Goal: Information Seeking & Learning: Learn about a topic

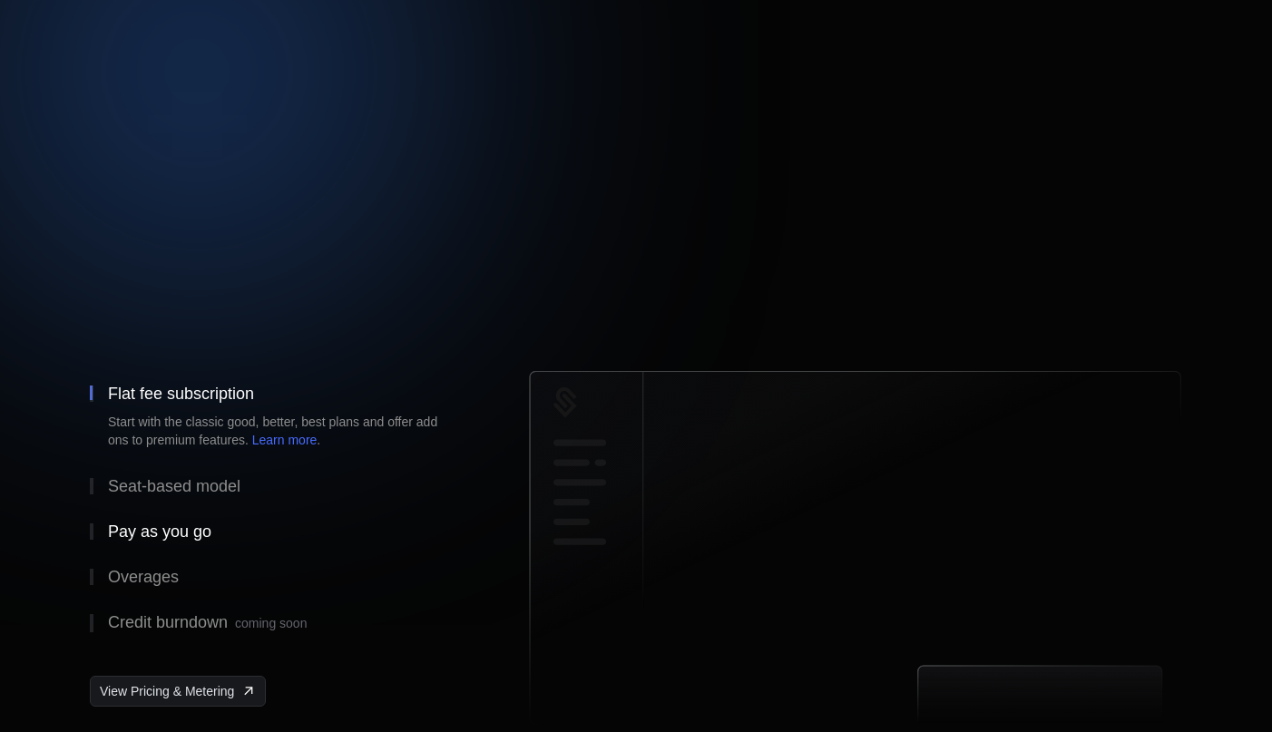
scroll to position [108, 0]
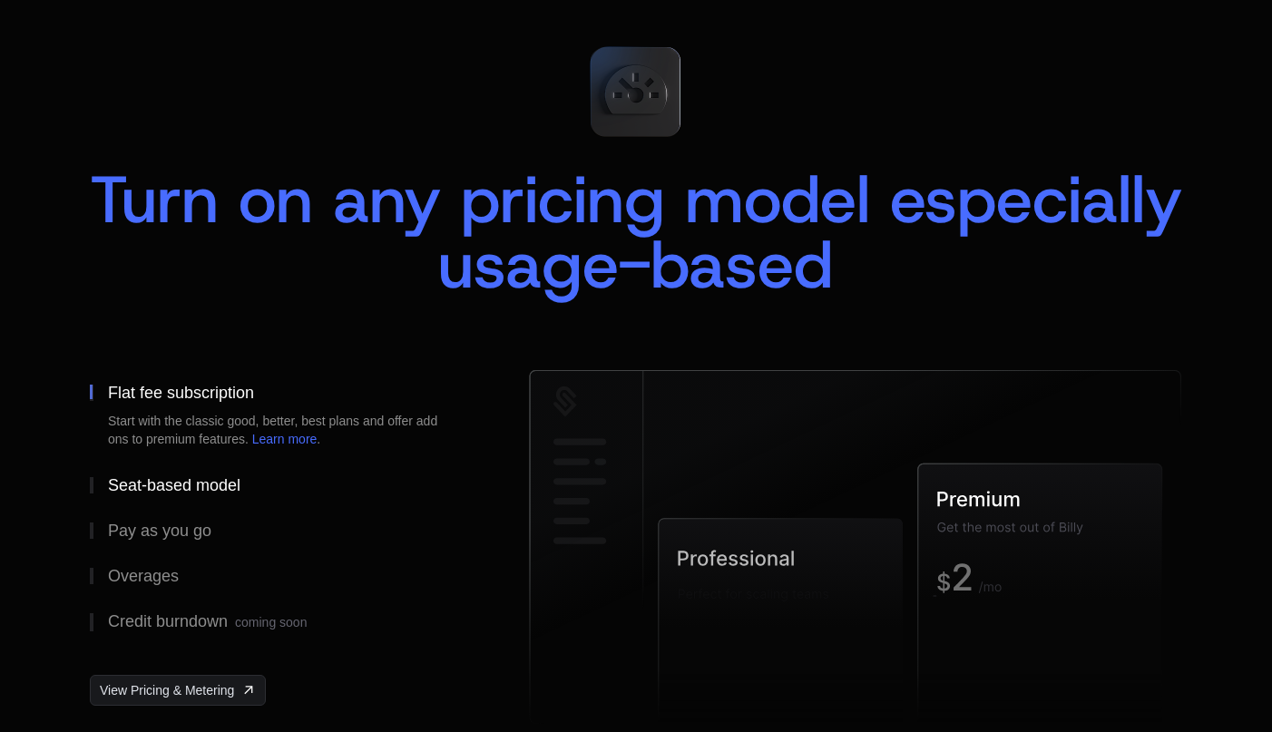
click at [204, 490] on div "Seat-based model" at bounding box center [174, 485] width 132 height 16
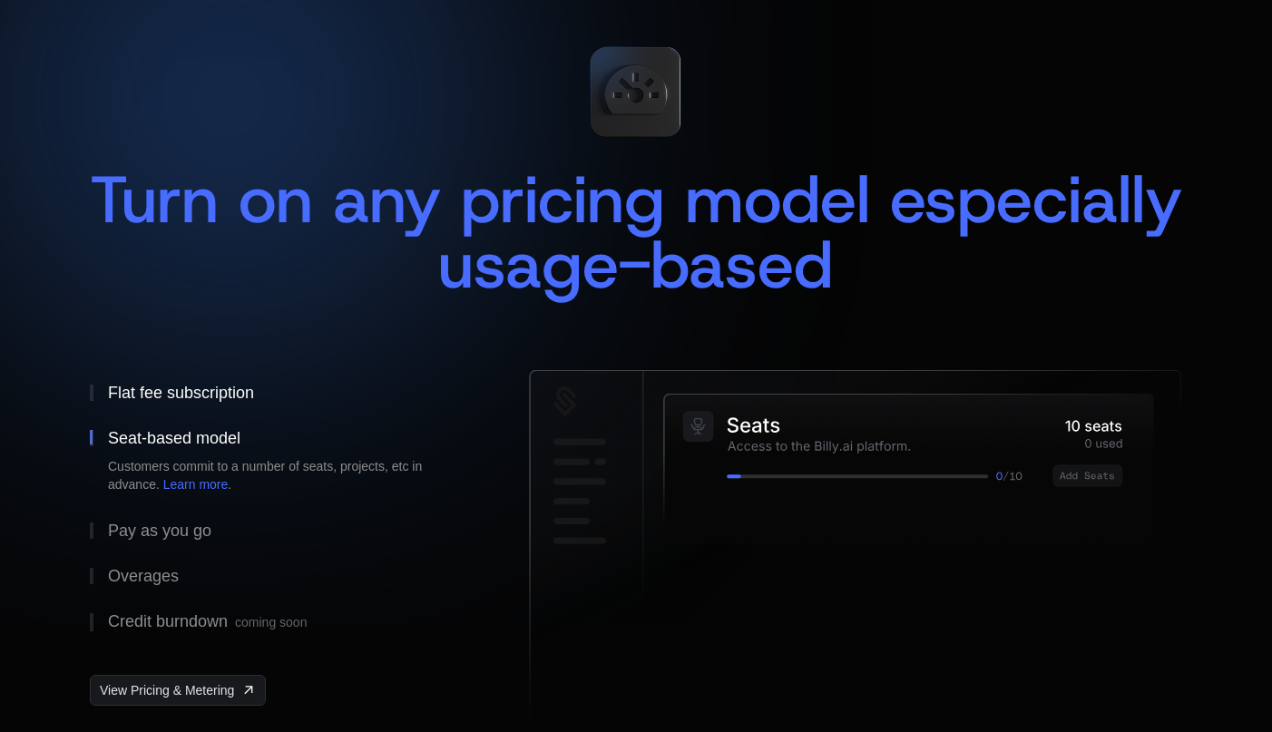
click at [189, 396] on div "Flat fee subscription" at bounding box center [181, 393] width 146 height 16
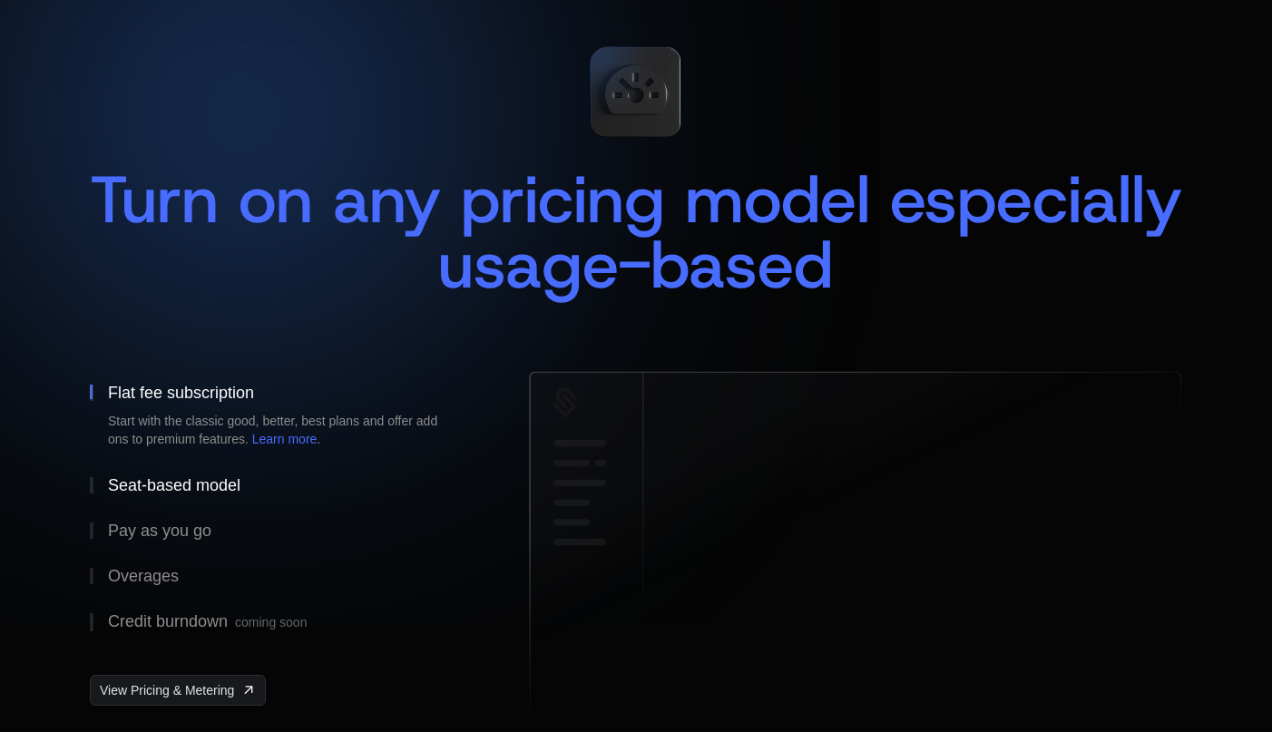
scroll to position [0, 0]
click at [169, 494] on div "Seat-based model" at bounding box center [174, 485] width 132 height 16
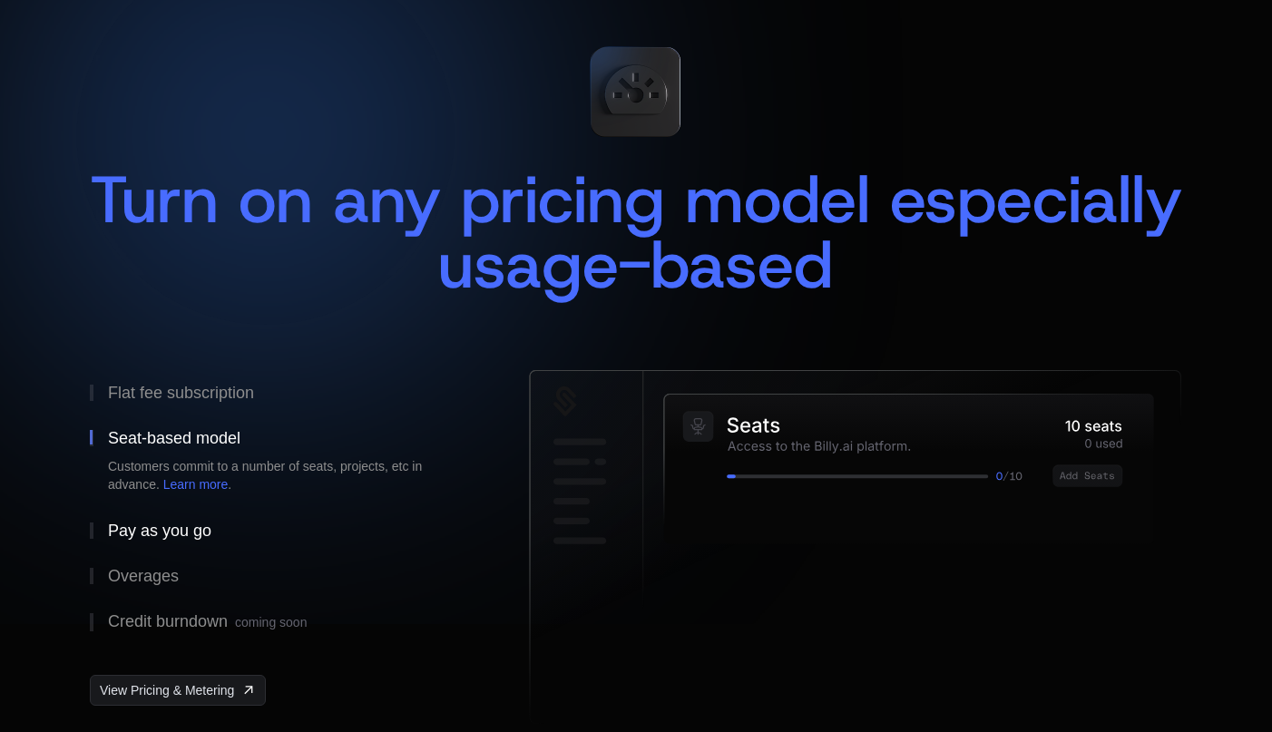
click at [166, 531] on div "Pay as you go" at bounding box center [159, 531] width 103 height 16
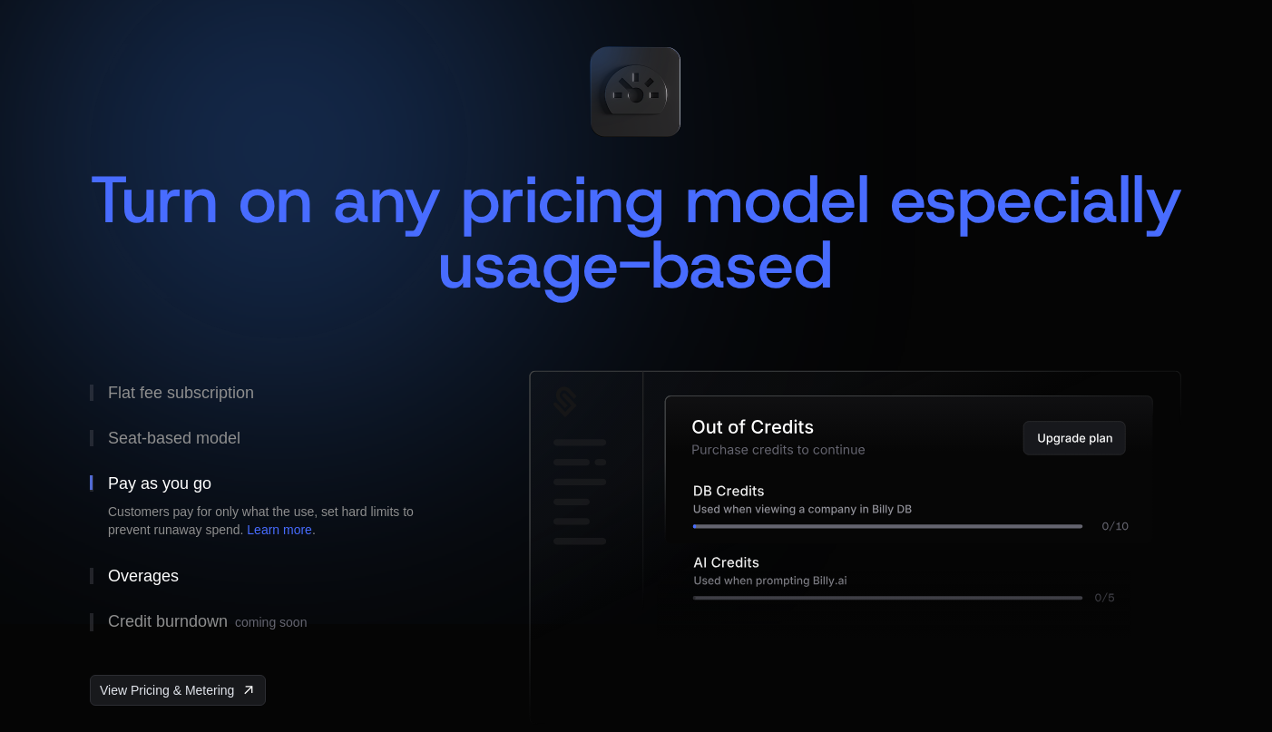
click at [162, 565] on button "Overages" at bounding box center [280, 576] width 381 height 45
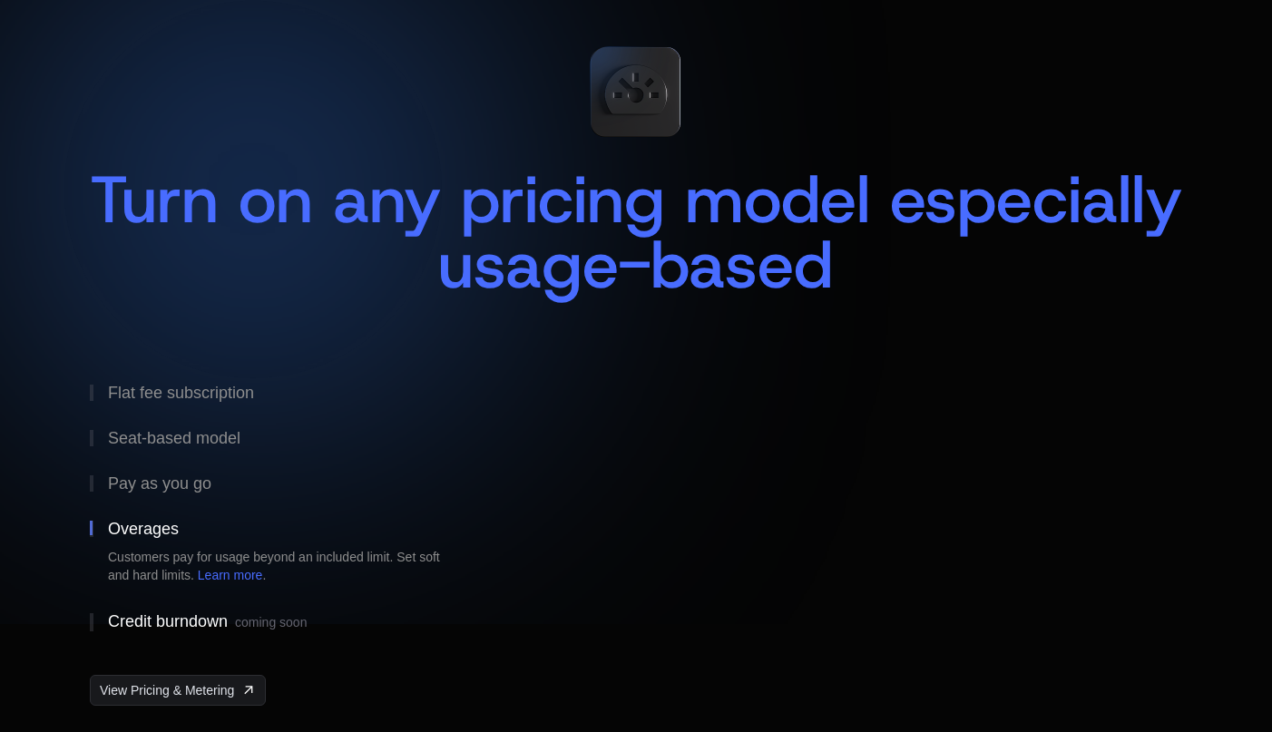
click at [173, 608] on button "Credit burndown coming soon" at bounding box center [280, 622] width 381 height 47
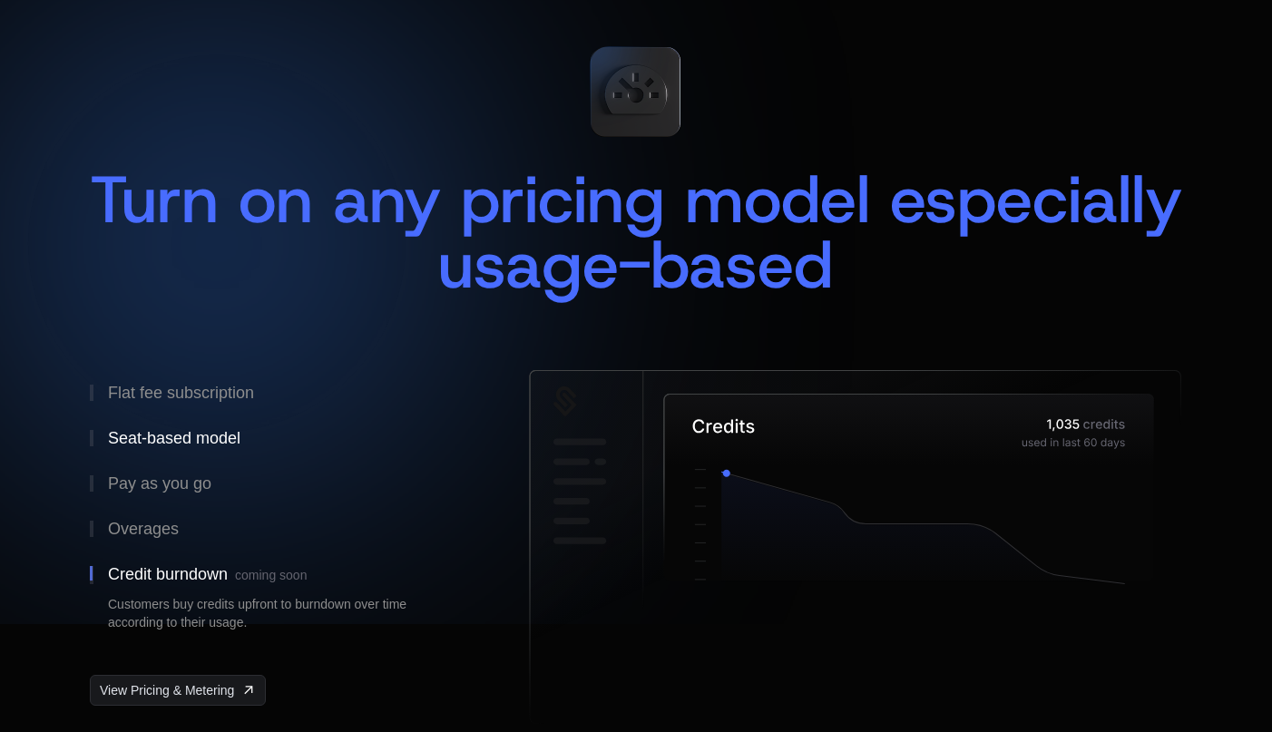
click at [172, 421] on button "Seat-based model" at bounding box center [280, 438] width 381 height 45
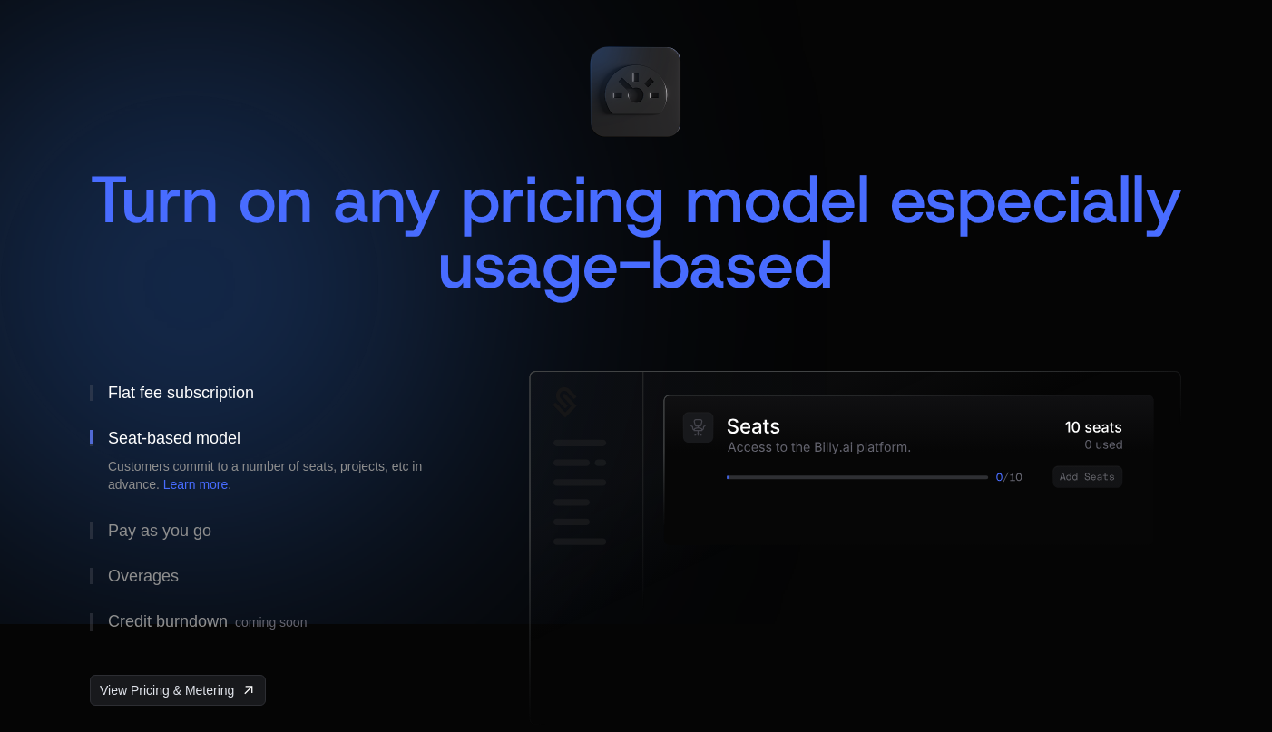
click at [176, 382] on button "Flat fee subscription" at bounding box center [280, 392] width 381 height 45
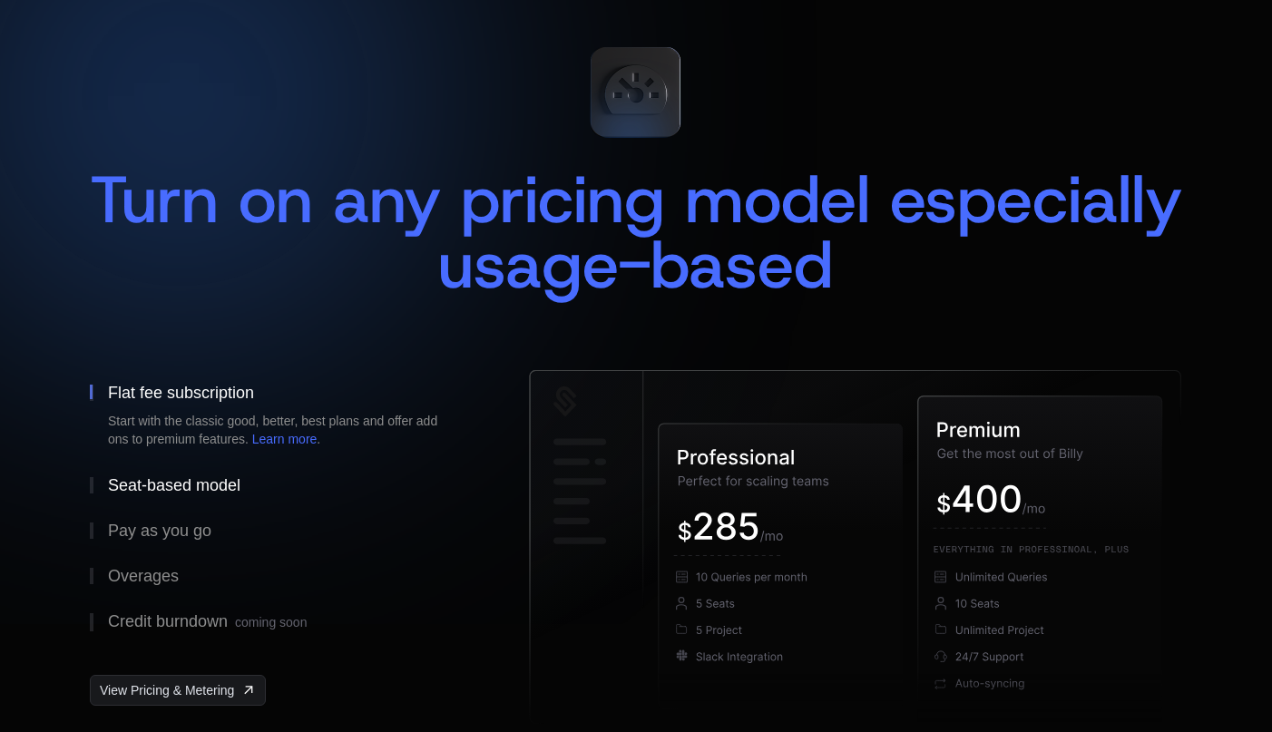
drag, startPoint x: 172, startPoint y: 476, endPoint x: 170, endPoint y: 495, distance: 19.1
click at [172, 477] on div "Seat-based model" at bounding box center [174, 485] width 132 height 16
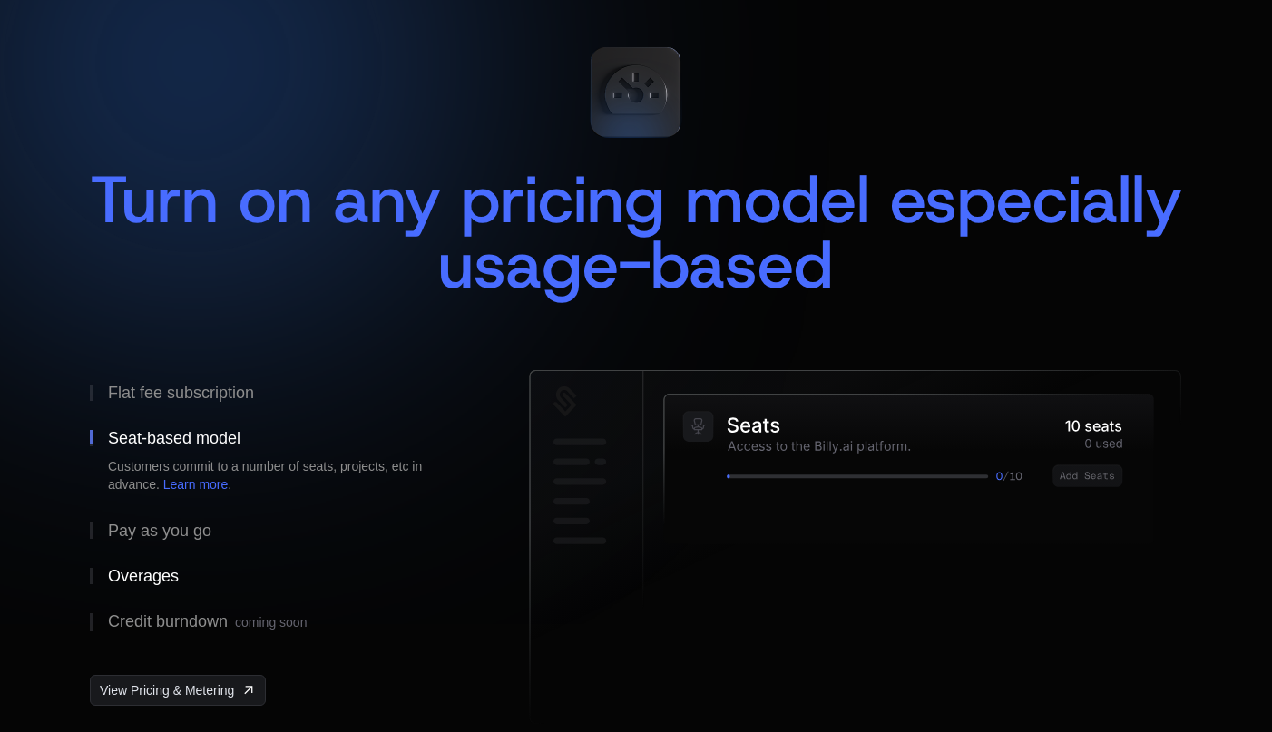
drag, startPoint x: 167, startPoint y: 529, endPoint x: 163, endPoint y: 593, distance: 63.6
click at [167, 529] on div "Pay as you go" at bounding box center [159, 531] width 103 height 16
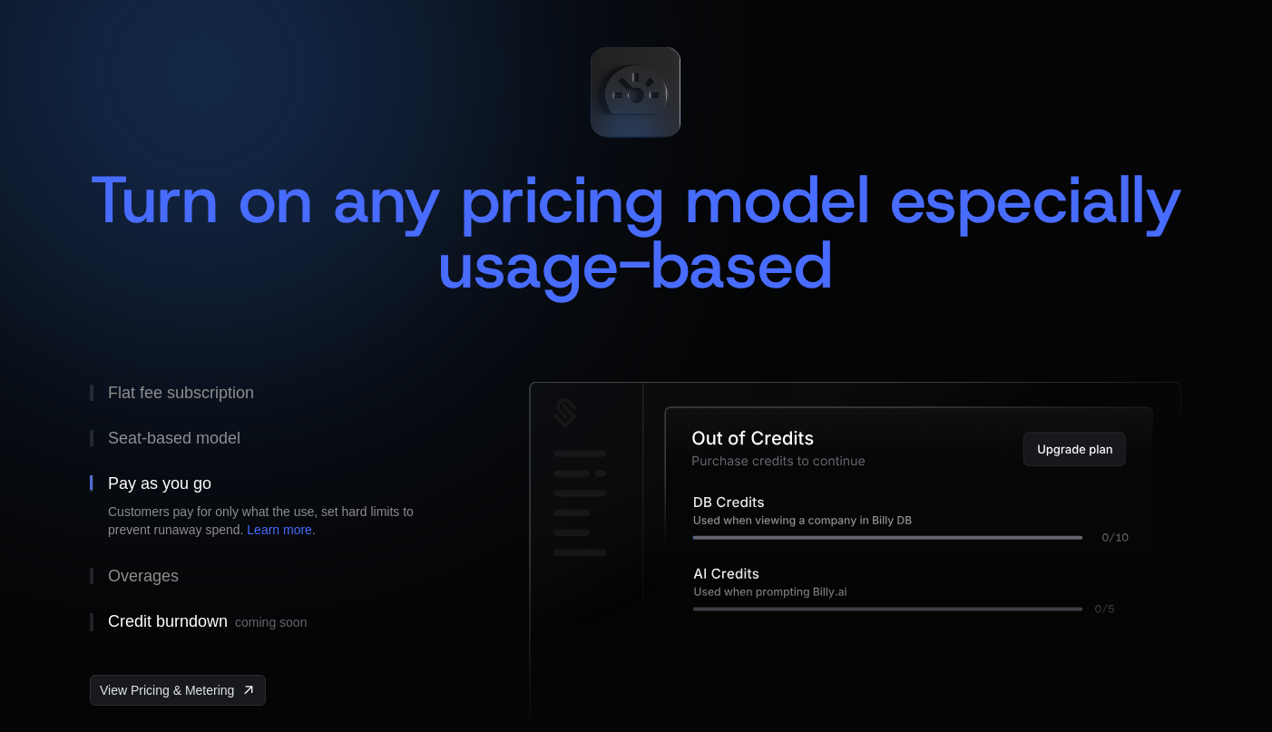
drag, startPoint x: 155, startPoint y: 577, endPoint x: 165, endPoint y: 641, distance: 64.3
click at [155, 577] on div "Overages" at bounding box center [143, 576] width 71 height 16
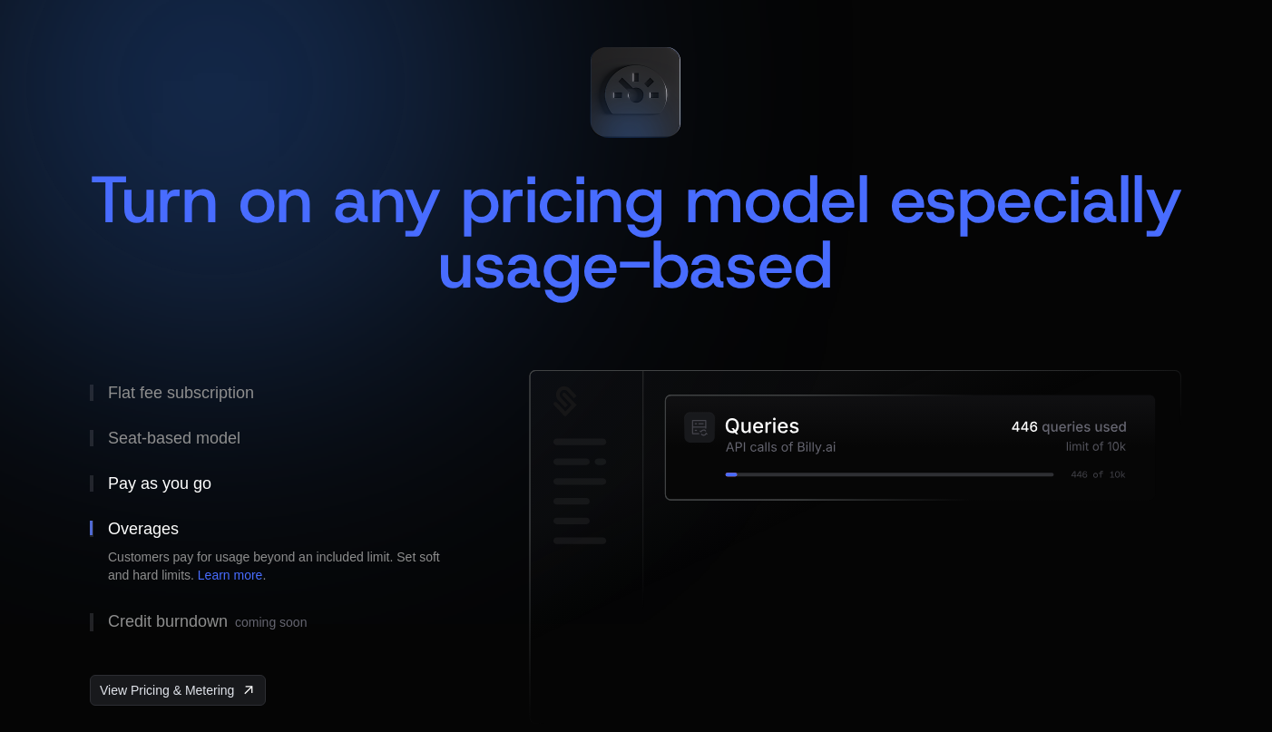
click at [160, 490] on div "Pay as you go" at bounding box center [159, 484] width 103 height 16
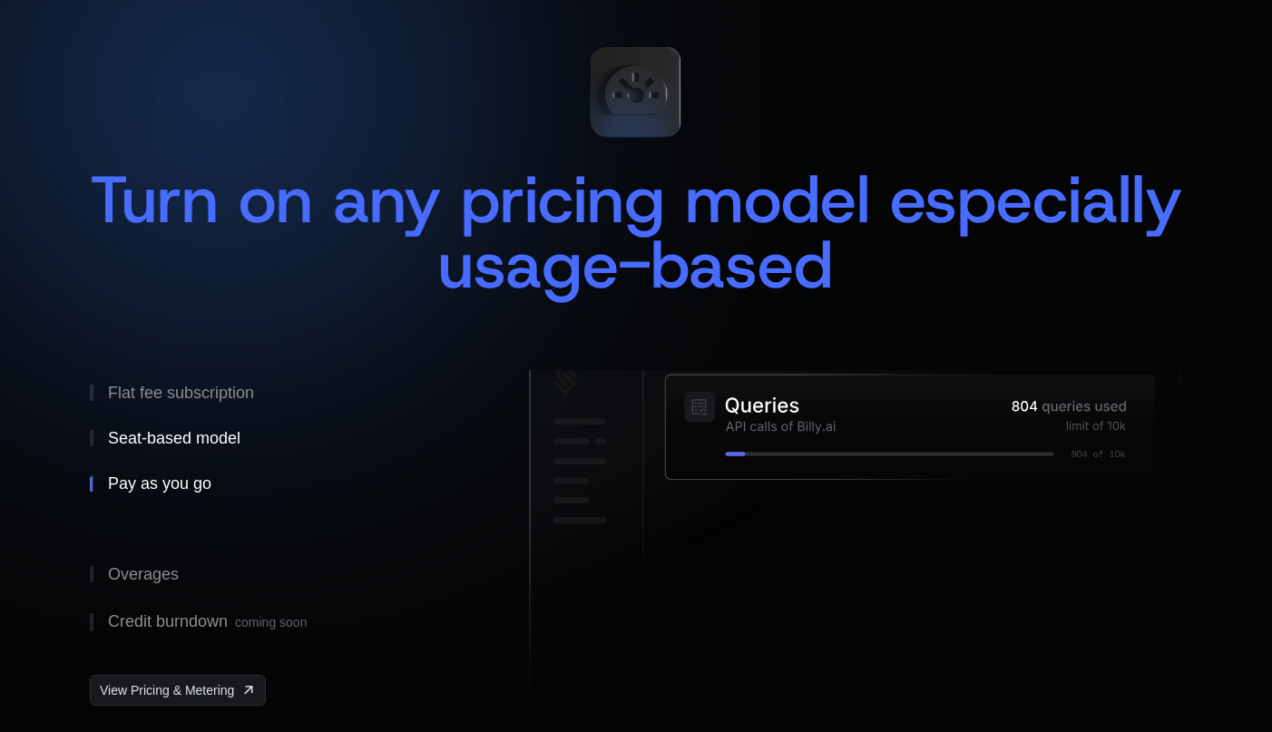
click at [155, 432] on div "Seat-based model" at bounding box center [174, 438] width 132 height 16
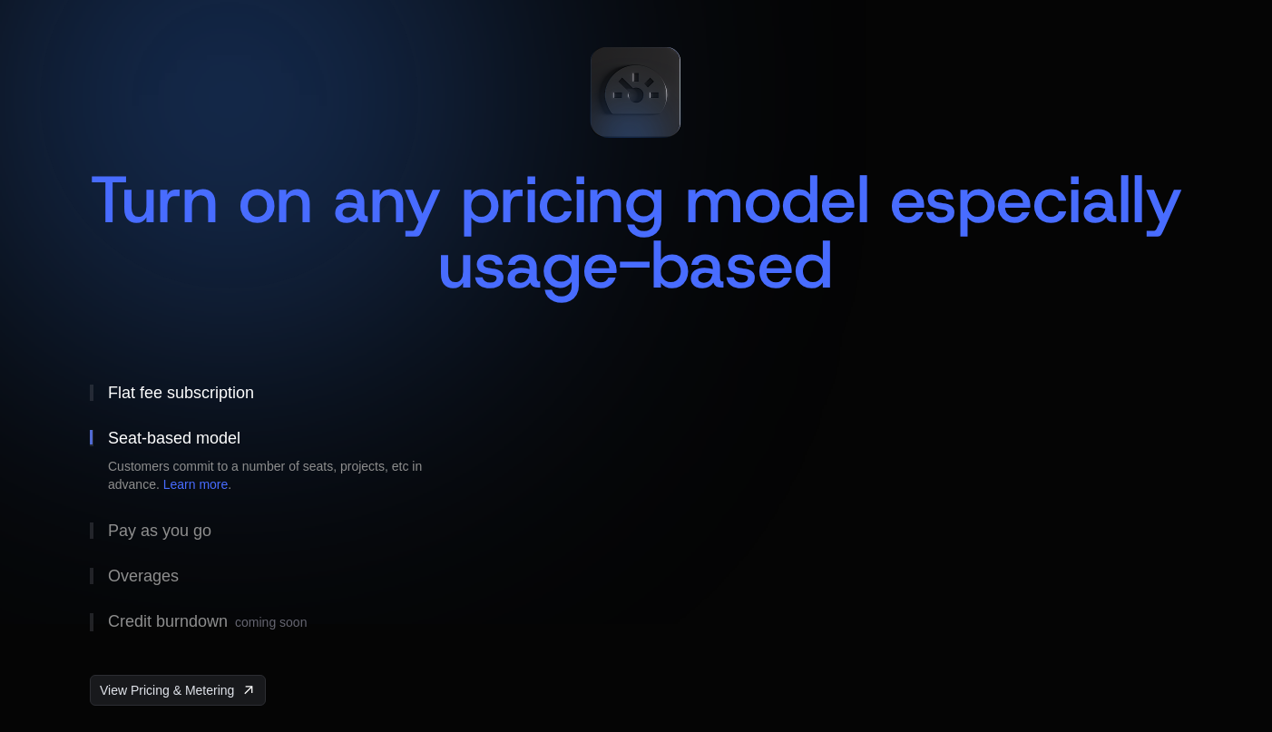
click at [152, 385] on div "Flat fee subscription" at bounding box center [181, 393] width 146 height 16
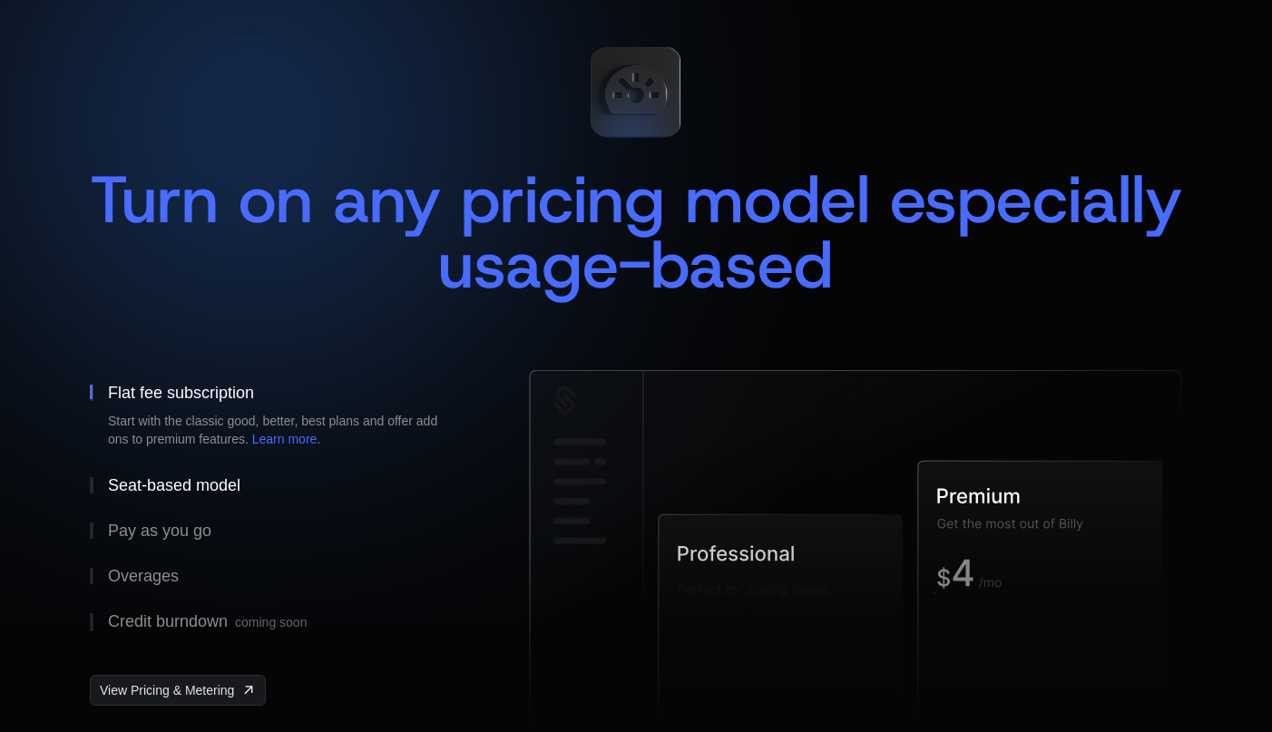
drag, startPoint x: 129, startPoint y: 492, endPoint x: 127, endPoint y: 501, distance: 9.3
click at [129, 492] on div "Seat-based model" at bounding box center [174, 485] width 132 height 16
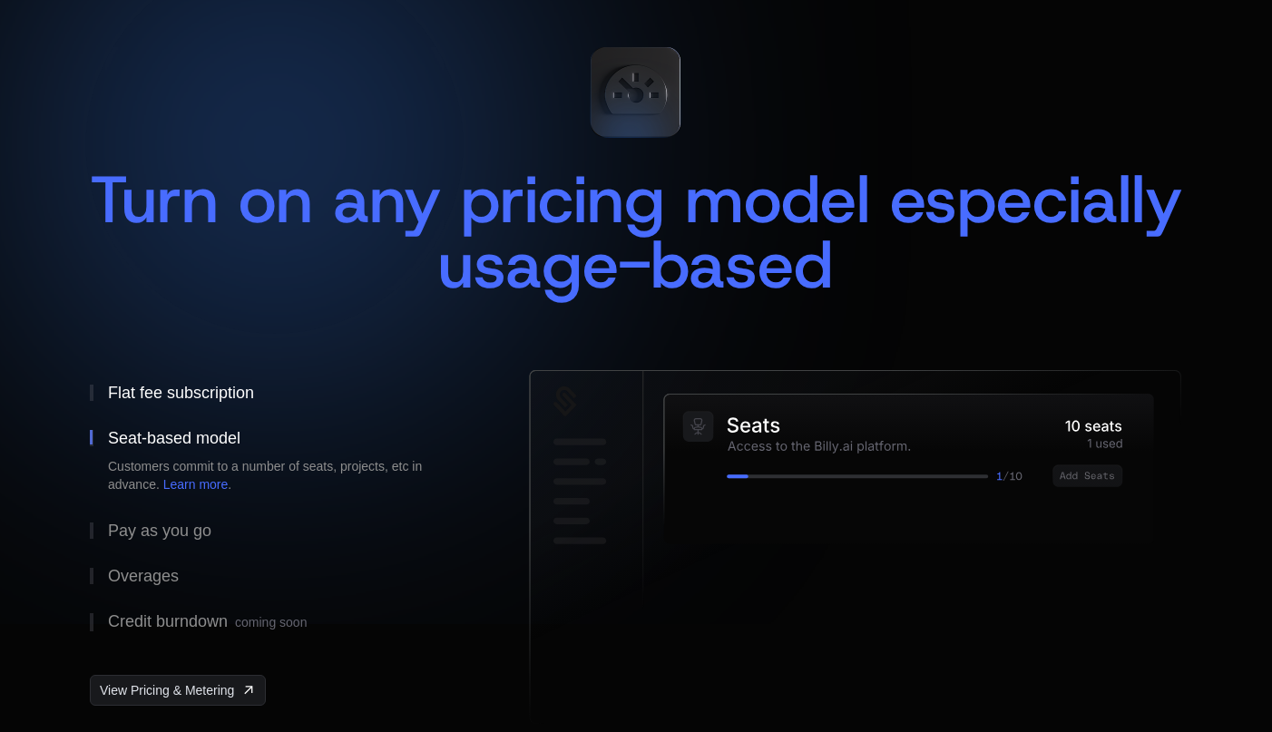
click at [137, 392] on div "Flat fee subscription" at bounding box center [181, 393] width 146 height 16
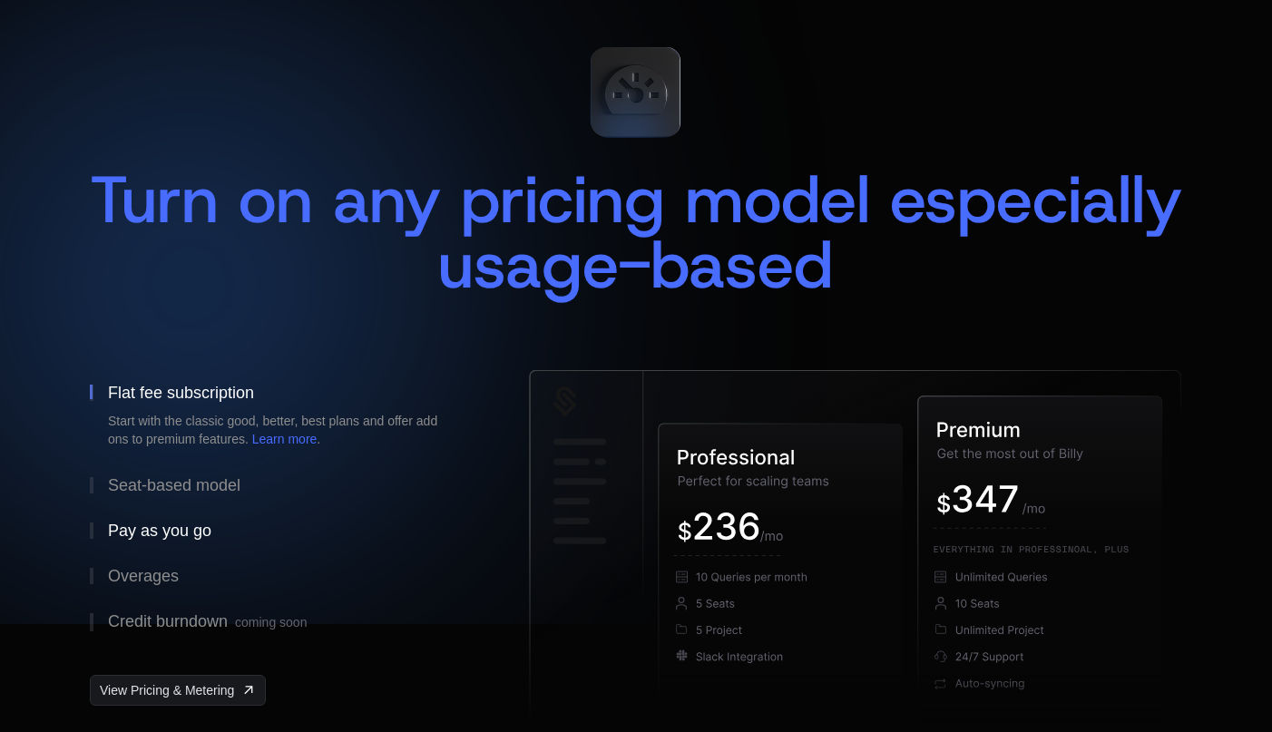
drag, startPoint x: 132, startPoint y: 498, endPoint x: 132, endPoint y: 525, distance: 26.3
click at [131, 502] on button "Seat-based model" at bounding box center [280, 485] width 381 height 45
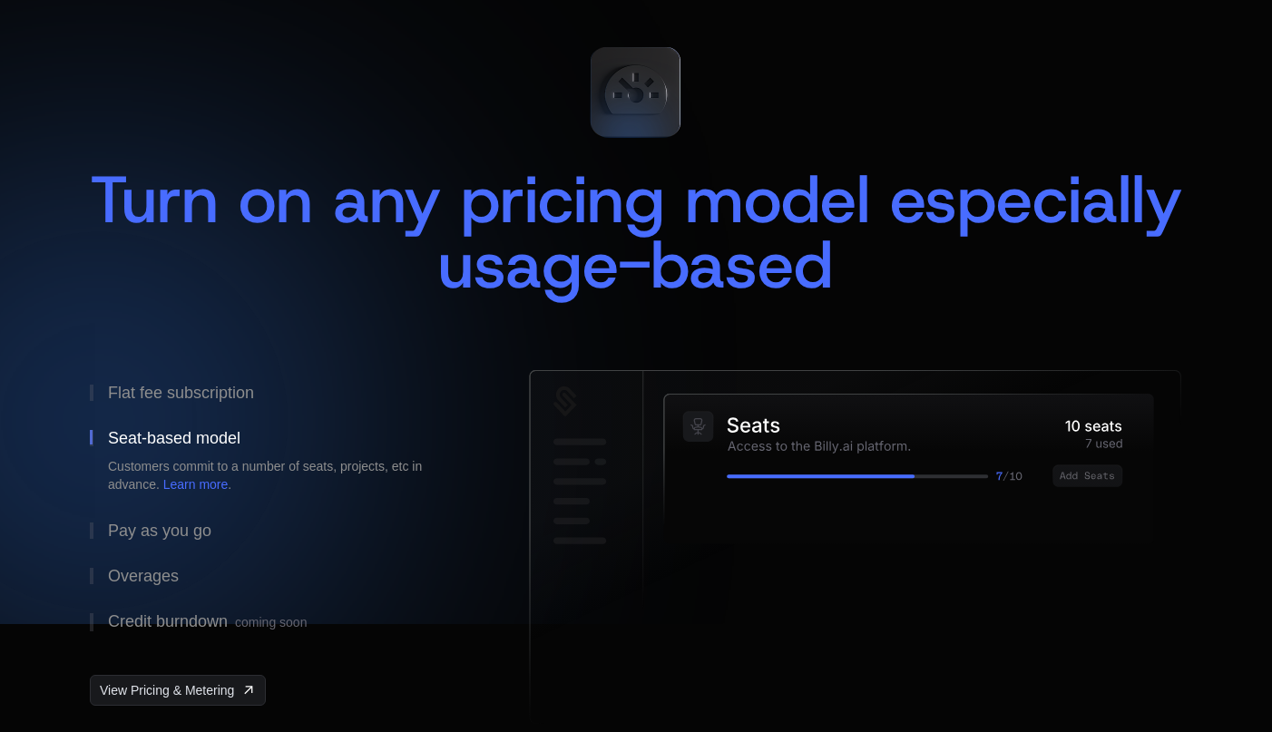
drag, startPoint x: 179, startPoint y: 467, endPoint x: 278, endPoint y: 470, distance: 99.0
click at [278, 470] on div "Customers commit to a number of seats, projects, etc in advance. Learn more ." at bounding box center [280, 475] width 345 height 36
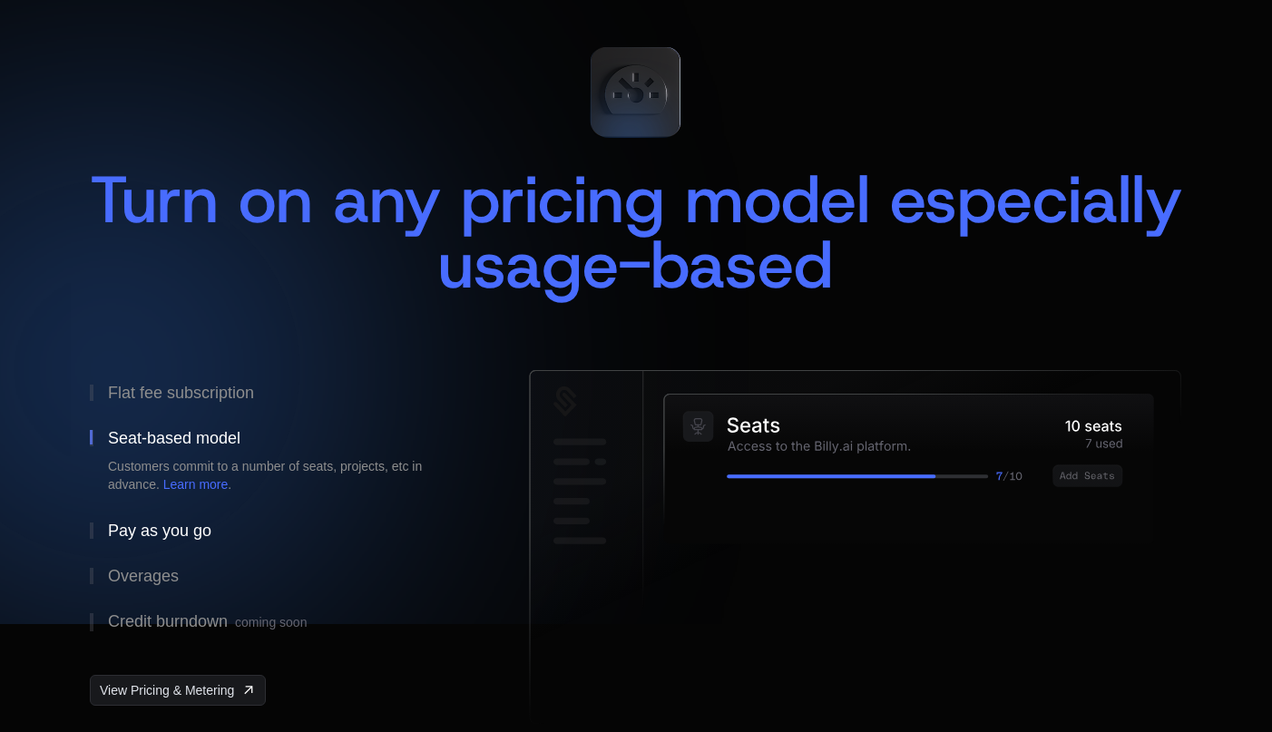
click at [164, 523] on div "Pay as you go" at bounding box center [159, 531] width 103 height 16
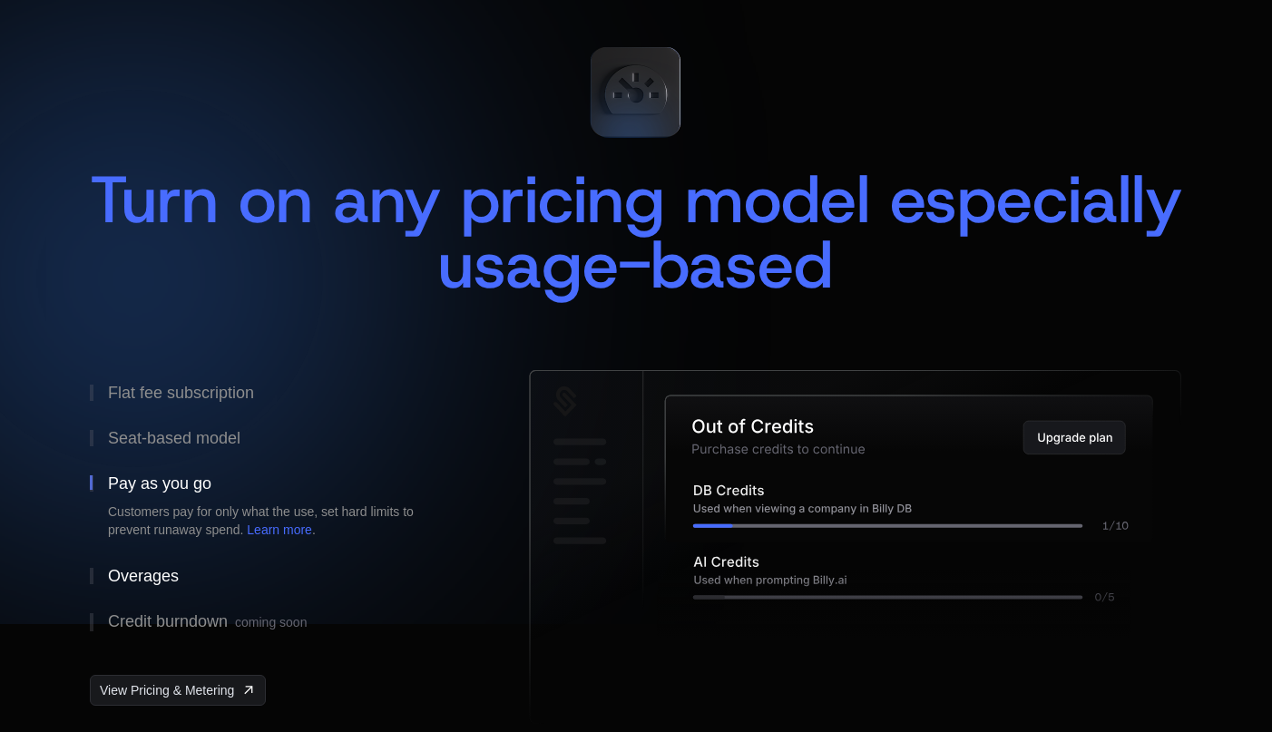
drag, startPoint x: 118, startPoint y: 581, endPoint x: 125, endPoint y: 588, distance: 10.3
click at [118, 582] on div "Overages" at bounding box center [143, 576] width 71 height 16
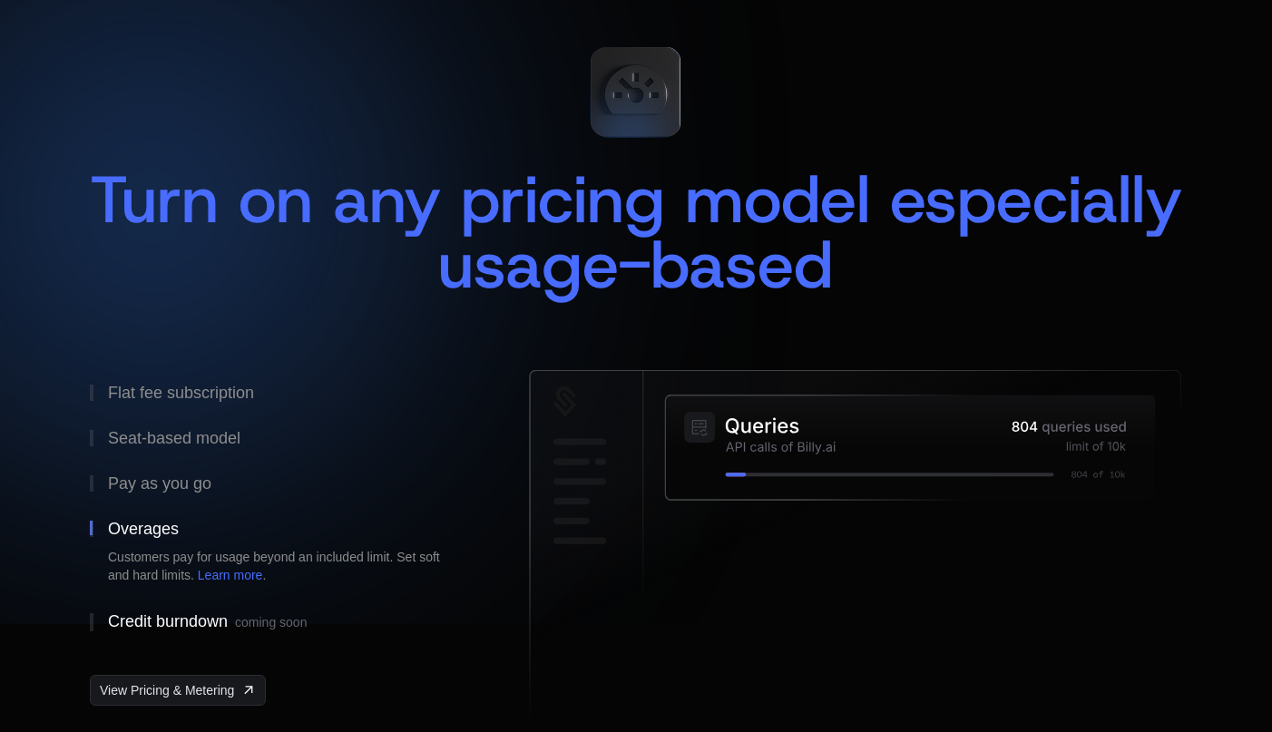
click at [132, 625] on div "Credit burndown coming soon" at bounding box center [207, 622] width 199 height 18
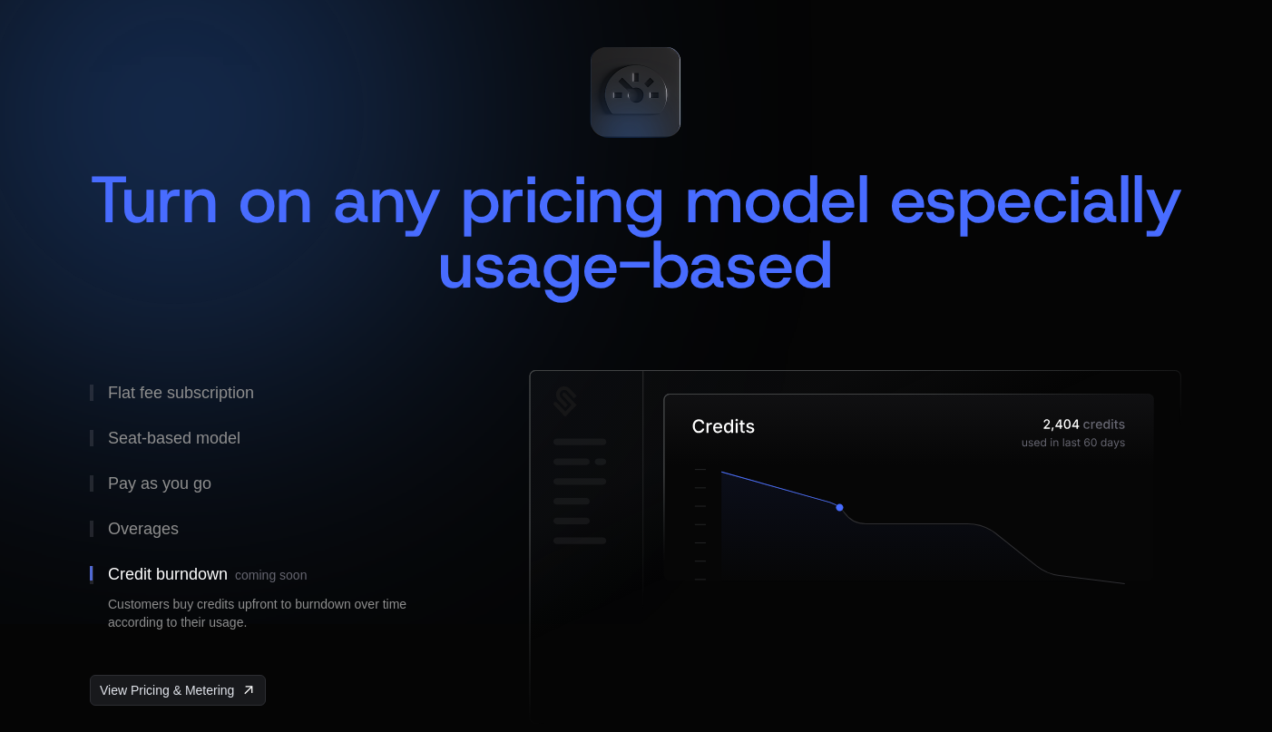
drag, startPoint x: 197, startPoint y: 606, endPoint x: 296, endPoint y: 626, distance: 100.9
click at [296, 626] on button "Credit burndown coming soon Customers buy credits upfront to burndown over time…" at bounding box center [280, 599] width 381 height 94
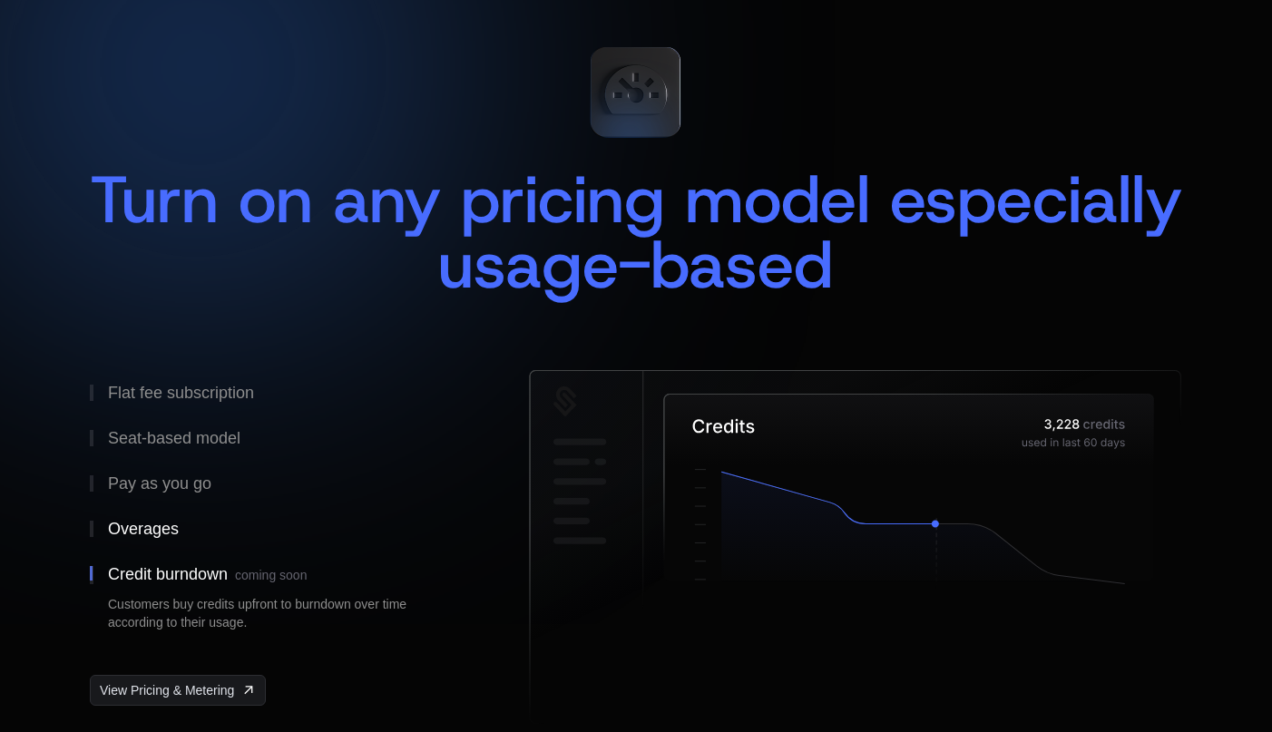
click at [160, 525] on div "Overages" at bounding box center [143, 529] width 71 height 16
